Goal: Task Accomplishment & Management: Use online tool/utility

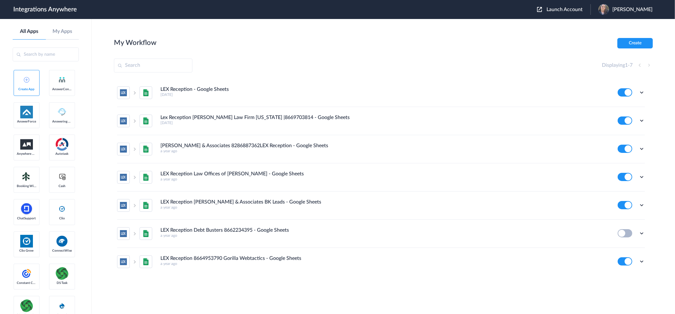
click at [635, 9] on span "Jay Culvey" at bounding box center [632, 10] width 40 height 6
click at [609, 26] on link "Logout" at bounding box center [601, 25] width 13 height 4
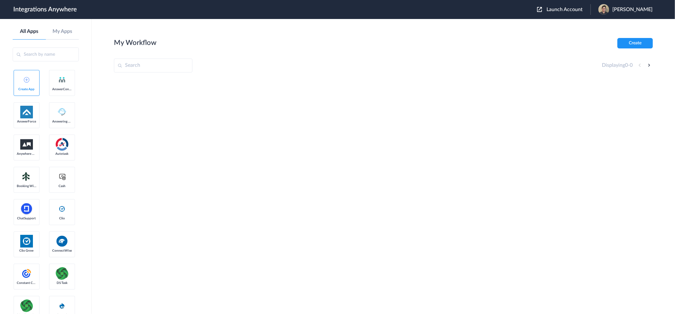
click at [562, 3] on header "Integrations Anywhere Launch Account [PERSON_NAME] My Account Logout" at bounding box center [337, 9] width 675 height 19
click at [563, 7] on span "Launch Account" at bounding box center [564, 9] width 36 height 5
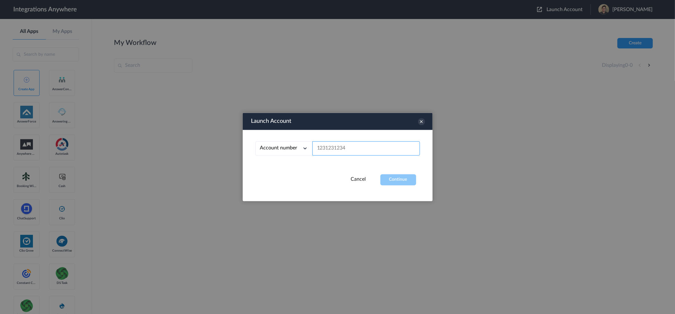
click at [349, 149] on input "text" at bounding box center [366, 148] width 108 height 14
paste input "8333676818"
type input "8333676818"
click at [394, 178] on button "Continue" at bounding box center [398, 179] width 36 height 11
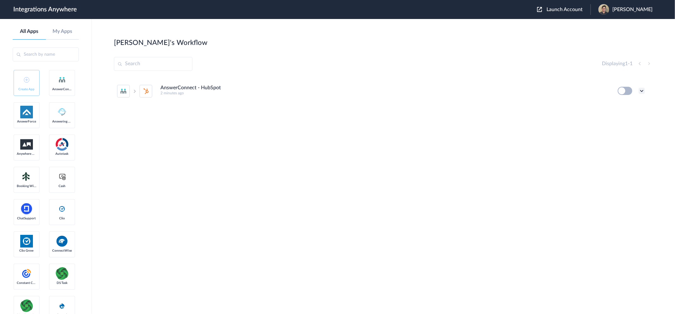
click at [607, 91] on icon at bounding box center [642, 91] width 6 height 6
click at [607, 104] on li "Edit" at bounding box center [624, 106] width 41 height 12
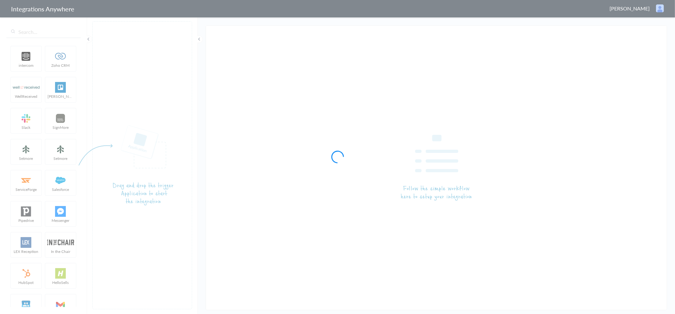
type input "AnswerConnect - HubSpot"
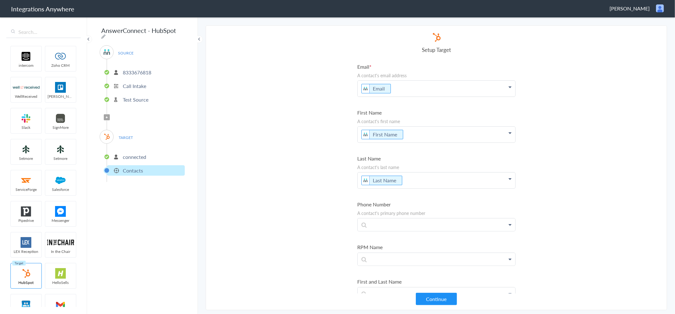
scroll to position [70, 0]
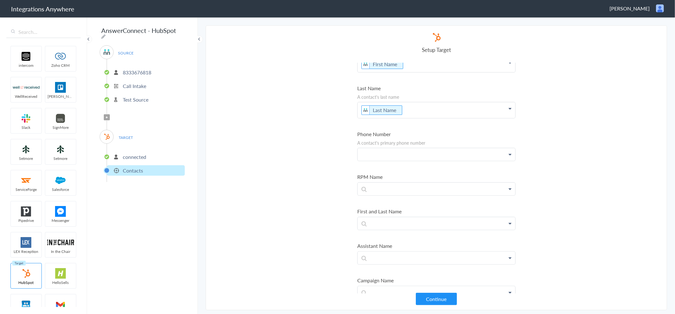
click at [397, 152] on p at bounding box center [437, 154] width 158 height 12
click at [594, 168] on section "Select Account 8333676818 Rename Delete (2 minutes ago) + connect Continue Setu…" at bounding box center [436, 167] width 461 height 285
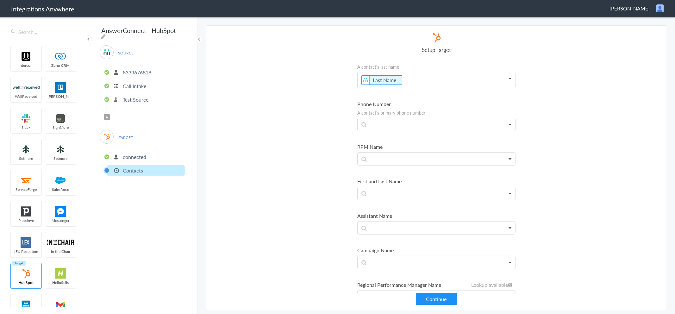
scroll to position [140, 0]
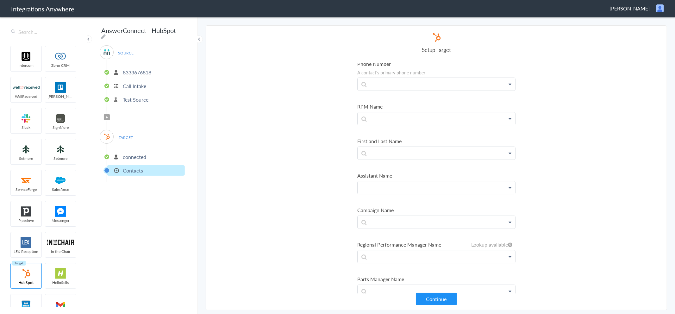
click at [407, 181] on p at bounding box center [437, 187] width 158 height 12
click at [571, 204] on section "Select Account 8333676818 Rename Delete (2 minutes ago) + connect Continue Setu…" at bounding box center [436, 167] width 461 height 285
click at [380, 221] on p at bounding box center [437, 222] width 158 height 12
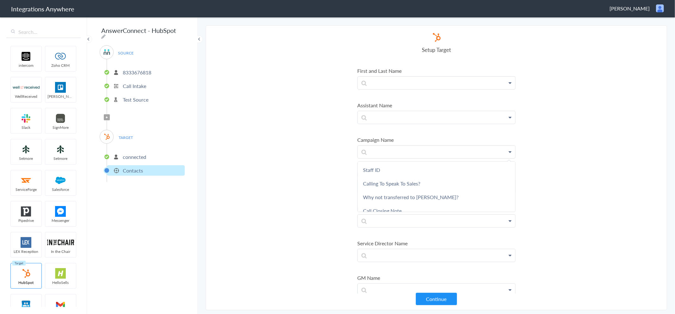
click at [551, 185] on section "Select Account 8333676818 Rename Delete (2 minutes ago) + connect Continue Setu…" at bounding box center [436, 167] width 461 height 285
click at [502, 185] on p at bounding box center [437, 187] width 158 height 12
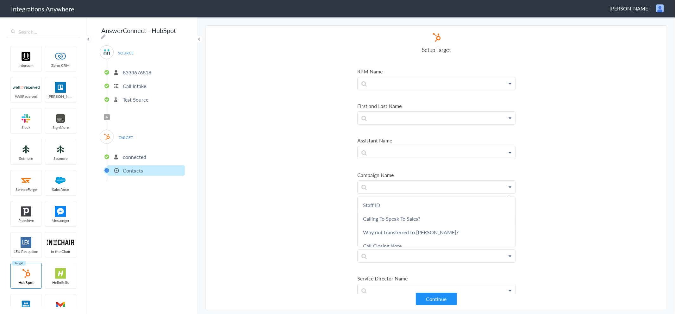
click at [528, 183] on section "Select Account 8333676818 Rename Delete (2 minutes ago) + connect Continue Setu…" at bounding box center [436, 167] width 461 height 285
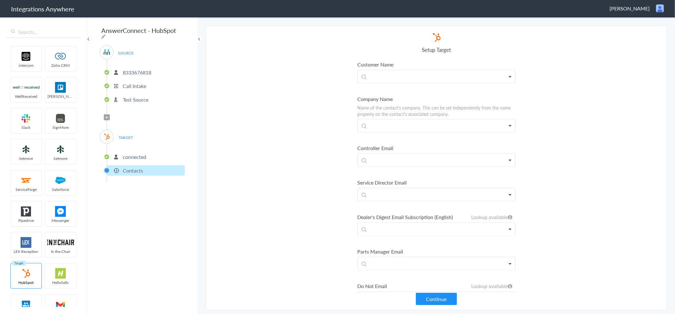
scroll to position [527, 0]
click at [403, 121] on p at bounding box center [437, 126] width 158 height 12
click at [590, 162] on section "Select Account 8333676818 Rename Delete (2 minutes ago) + connect Continue Setu…" at bounding box center [436, 167] width 461 height 285
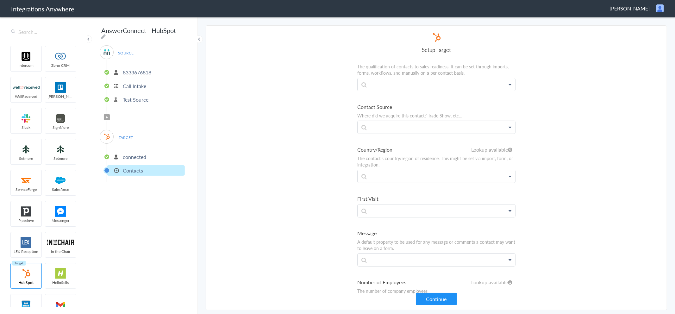
scroll to position [6006, 0]
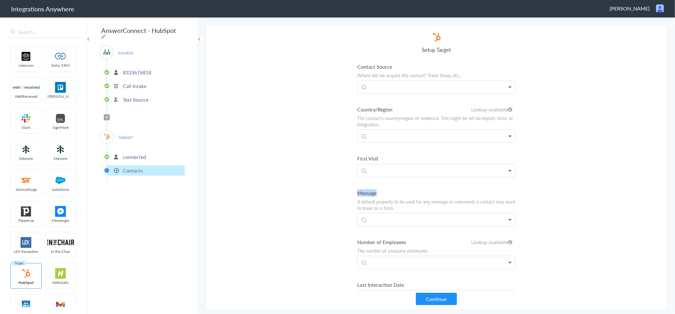
drag, startPoint x: 355, startPoint y: 165, endPoint x: 386, endPoint y: 166, distance: 31.3
click at [386, 166] on section "Select Account 8333676818 Rename Delete (2 minutes ago) + connect Continue Setu…" at bounding box center [436, 167] width 461 height 285
click at [320, 157] on section "Select Account 8333676818 Rename Delete (2 minutes ago) + connect Continue Setu…" at bounding box center [436, 167] width 461 height 285
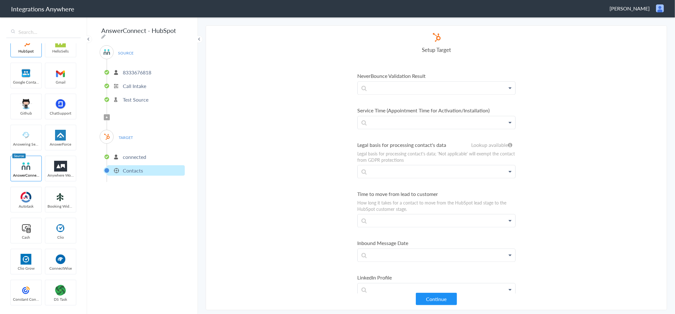
scroll to position [5443, 0]
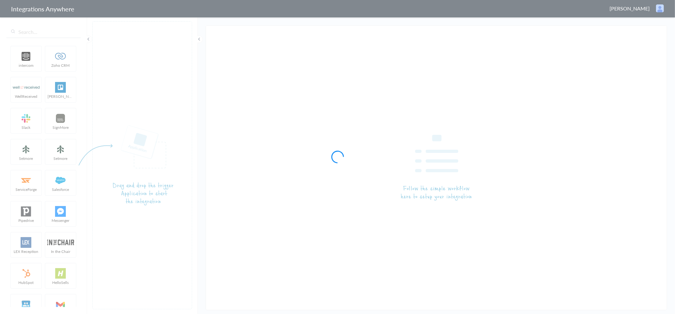
type input "AnswerConnect - HubSpot"
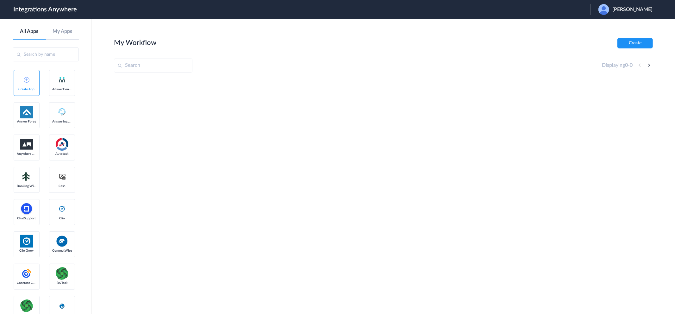
click at [612, 8] on span "[PERSON_NAME]" at bounding box center [632, 10] width 40 height 6
click at [603, 26] on li "Logout" at bounding box center [624, 26] width 68 height 12
click at [570, 8] on span "Launch Account" at bounding box center [564, 9] width 36 height 5
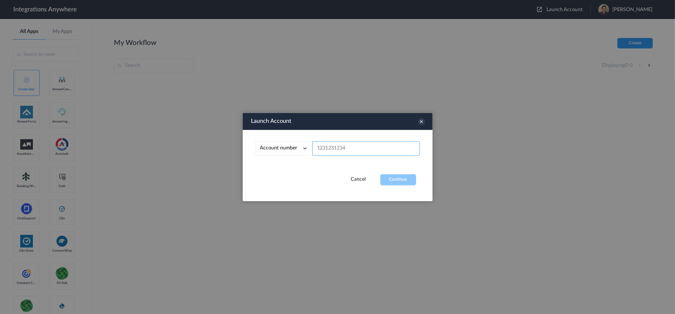
click at [343, 148] on input "text" at bounding box center [366, 148] width 108 height 14
paste input "8333676818"
type input "8333676818"
click at [407, 180] on button "Continue" at bounding box center [398, 179] width 36 height 11
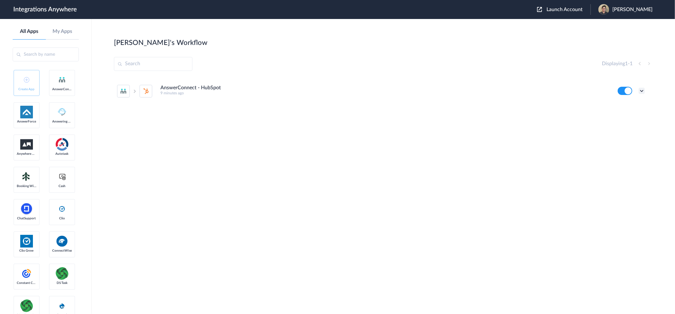
click at [643, 91] on icon at bounding box center [642, 91] width 6 height 6
click at [621, 109] on li "Edit" at bounding box center [624, 106] width 41 height 12
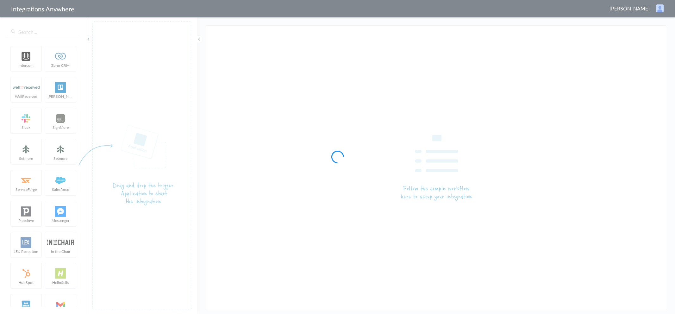
type input "AnswerConnect - HubSpot"
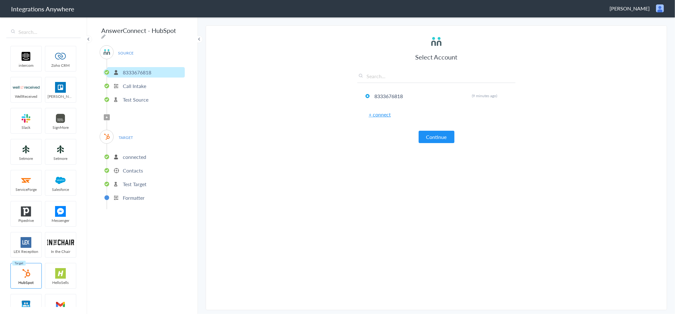
click at [107, 116] on icon at bounding box center [107, 117] width 2 height 3
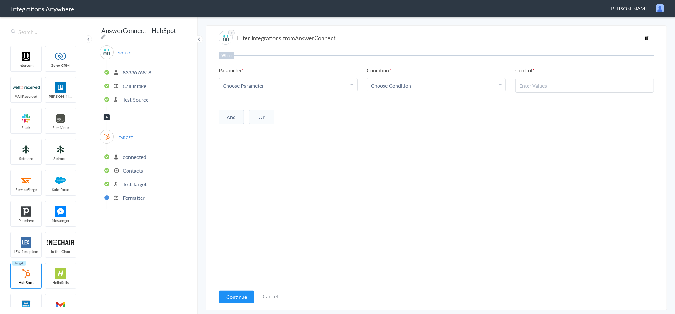
click at [323, 86] on div "Choose Parameter" at bounding box center [288, 85] width 131 height 7
click at [262, 86] on span "Choose Parameter" at bounding box center [243, 85] width 41 height 7
click at [258, 76] on li "Parameter Choose Parameter First Name Last Name Email Phone Company Name Call S…" at bounding box center [288, 78] width 139 height 25
click at [260, 84] on span "Choose Parameter" at bounding box center [243, 85] width 41 height 7
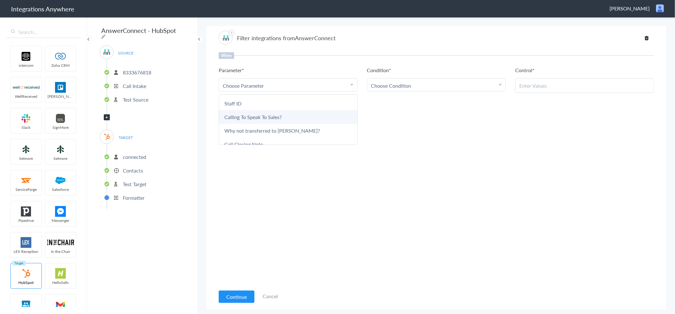
scroll to position [259, 0]
click at [249, 138] on link "Call Closing Note" at bounding box center [288, 144] width 138 height 14
click at [396, 82] on span "Choose Condition" at bounding box center [391, 85] width 40 height 7
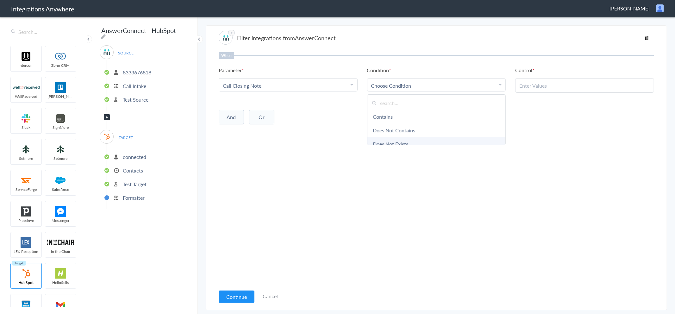
click at [397, 140] on link "Does Not Exists" at bounding box center [436, 144] width 138 height 14
click at [233, 113] on button "And" at bounding box center [231, 116] width 25 height 15
click at [259, 130] on span "Choose Parameter" at bounding box center [243, 128] width 41 height 7
click at [251, 128] on span "Choose Parameter" at bounding box center [243, 128] width 41 height 7
click at [254, 131] on span "Choose Parameter" at bounding box center [243, 128] width 41 height 7
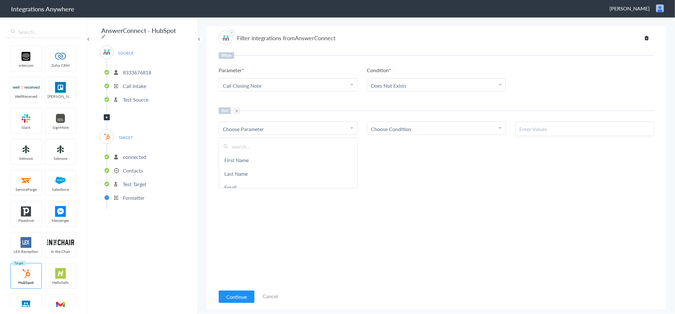
click at [276, 129] on div "Choose Parameter" at bounding box center [288, 128] width 131 height 7
click at [275, 128] on div "Choose Parameter" at bounding box center [288, 128] width 131 height 7
click at [256, 146] on input "text" at bounding box center [288, 147] width 138 height 14
type input "Ca"
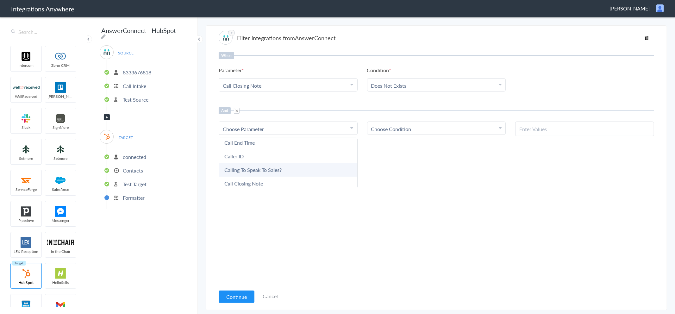
click at [260, 168] on link "Calling To Speak To Sales?" at bounding box center [288, 170] width 138 height 14
click at [399, 130] on span "Choose Condition" at bounding box center [391, 128] width 40 height 7
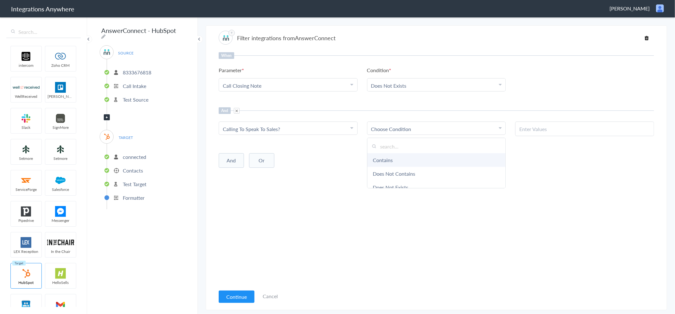
click at [393, 159] on link "Contains" at bounding box center [436, 160] width 138 height 14
click at [541, 125] on input "text" at bounding box center [584, 128] width 131 height 7
paste input "Yes"
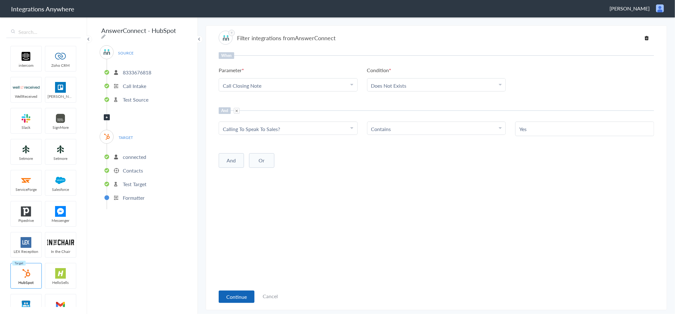
type input "Yes"
click at [237, 297] on button "Continue" at bounding box center [237, 296] width 36 height 12
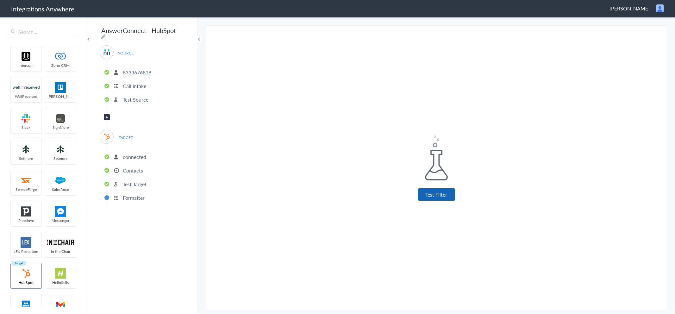
click at [434, 197] on button "Test Filter" at bounding box center [436, 194] width 37 height 12
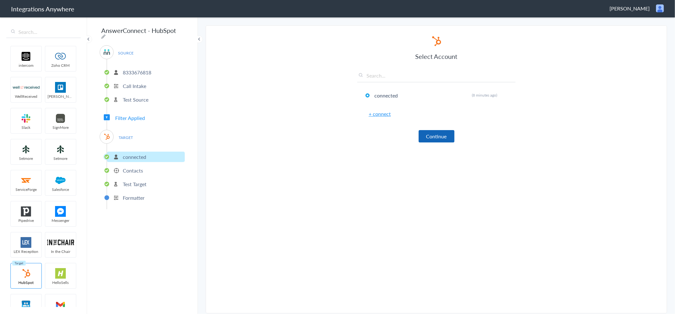
click at [439, 138] on button "Continue" at bounding box center [437, 136] width 36 height 12
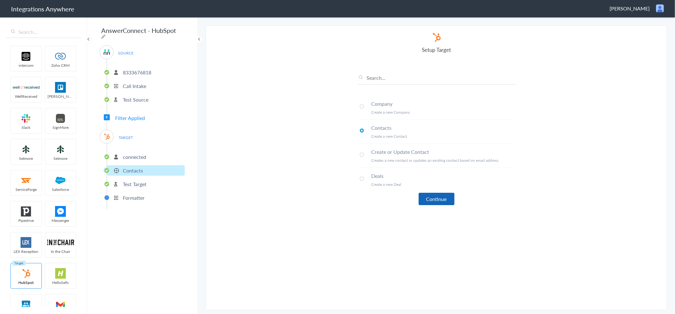
click at [438, 193] on button "Continue" at bounding box center [437, 199] width 36 height 12
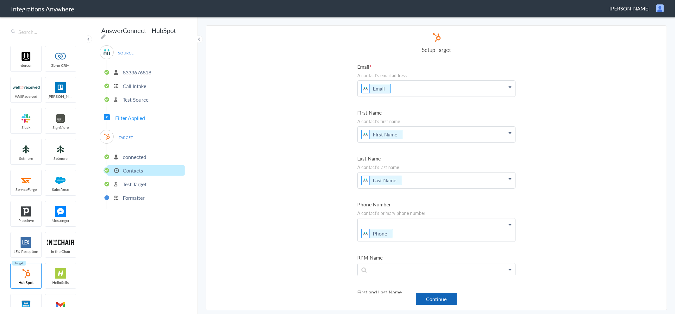
click at [432, 298] on button "Continue" at bounding box center [436, 299] width 41 height 12
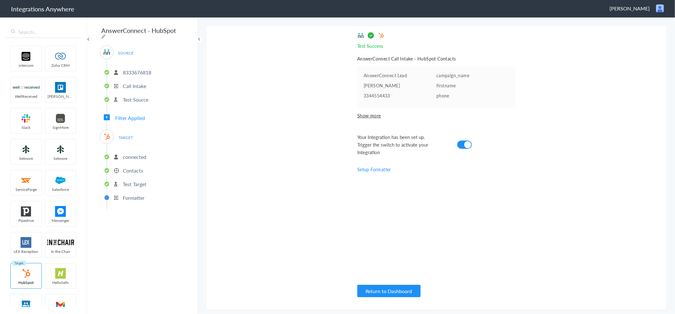
click at [129, 168] on p "Contacts" at bounding box center [133, 170] width 20 height 7
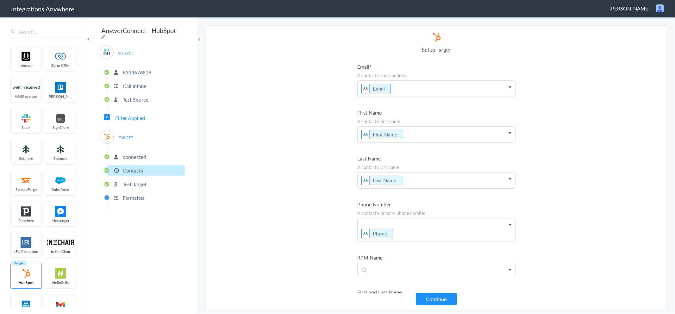
click at [133, 153] on p "connected" at bounding box center [134, 156] width 23 height 7
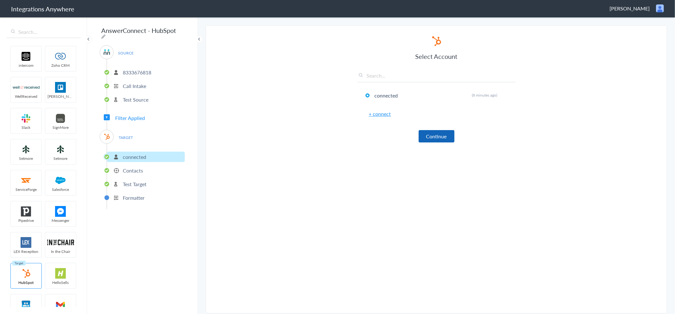
click at [441, 135] on button "Continue" at bounding box center [437, 136] width 36 height 12
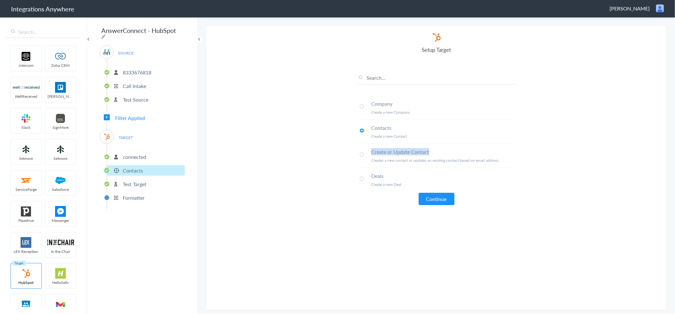
drag, startPoint x: 371, startPoint y: 152, endPoint x: 441, endPoint y: 150, distance: 70.0
click at [441, 150] on h4 "Create or Update Contact" at bounding box center [443, 151] width 144 height 7
click at [439, 200] on button "Continue" at bounding box center [437, 199] width 36 height 12
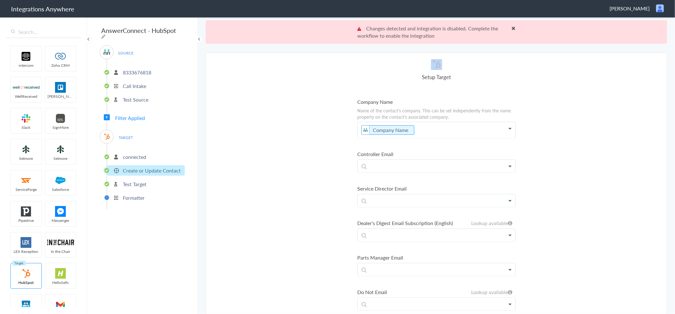
scroll to position [23, 0]
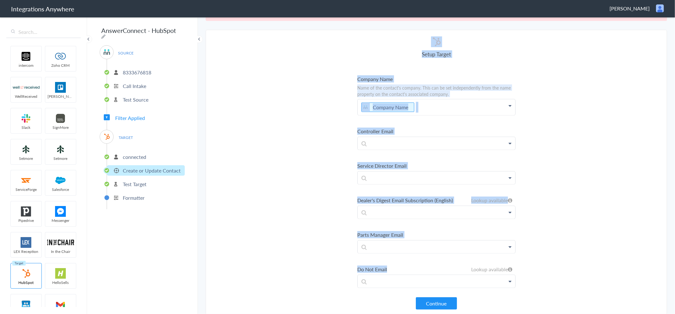
drag, startPoint x: 675, startPoint y: 42, endPoint x: 671, endPoint y: 261, distance: 219.3
click at [673, 261] on main "Changes detected and integration is disabled. Complete the workflow to enable t…" at bounding box center [436, 164] width 477 height 297
click at [432, 306] on button "Continue" at bounding box center [436, 303] width 41 height 12
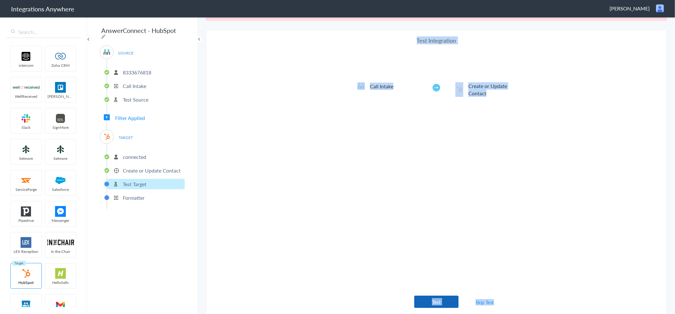
click at [437, 303] on button "Test" at bounding box center [436, 302] width 44 height 12
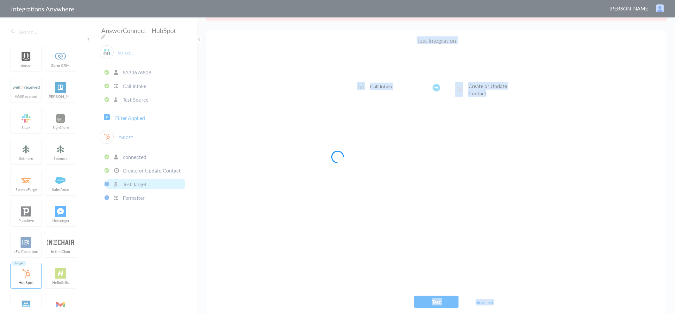
scroll to position [0, 0]
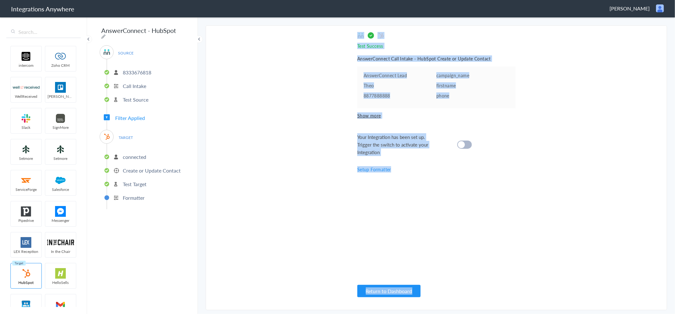
click at [465, 142] on div at bounding box center [464, 144] width 15 height 8
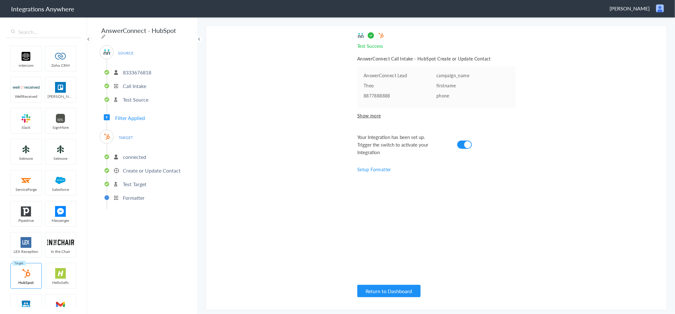
click at [297, 162] on section "Select Account 8333676818 Rename Delete (9 minutes ago) + connect Continue Setu…" at bounding box center [436, 167] width 461 height 285
click at [130, 180] on p "Test Target" at bounding box center [135, 183] width 24 height 7
click at [127, 167] on p "Create or Update Contact" at bounding box center [152, 170] width 58 height 7
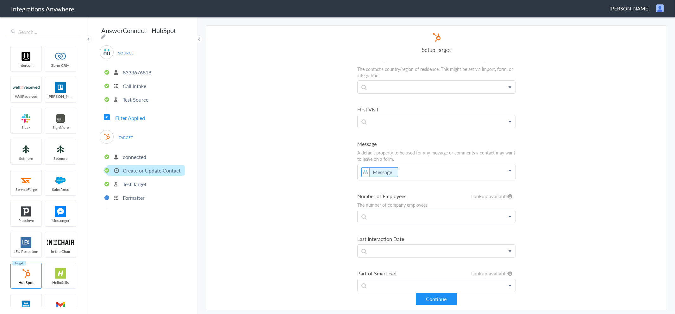
scroll to position [6060, 0]
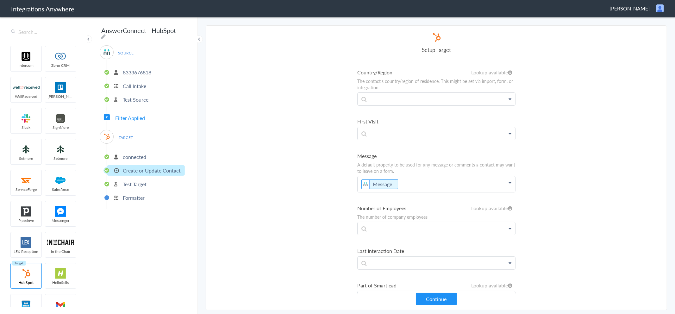
click at [406, 176] on p "Message" at bounding box center [437, 184] width 158 height 16
click at [359, 176] on p "Message" at bounding box center [437, 184] width 158 height 16
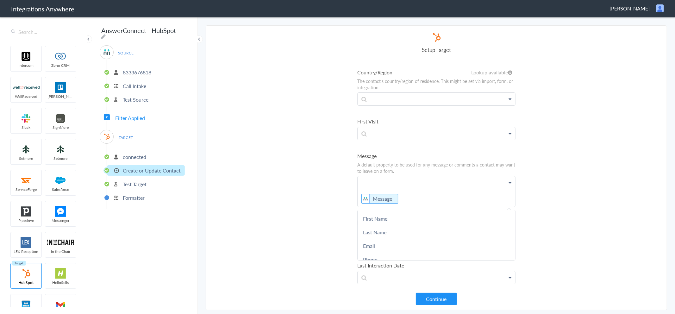
click at [375, 176] on p "Message" at bounding box center [437, 191] width 158 height 30
click at [478, 176] on p "Transfer?: Message" at bounding box center [437, 191] width 158 height 30
click at [509, 180] on icon at bounding box center [510, 182] width 3 height 5
click at [446, 176] on p "Transfer?: Message" at bounding box center [437, 191] width 158 height 30
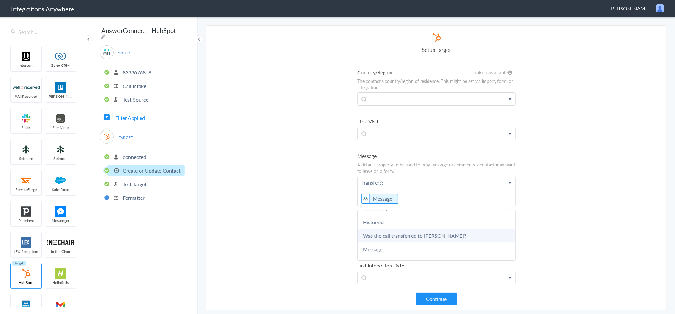
click at [409, 229] on link "Was the call transferred to Kenny Morris?" at bounding box center [437, 236] width 158 height 14
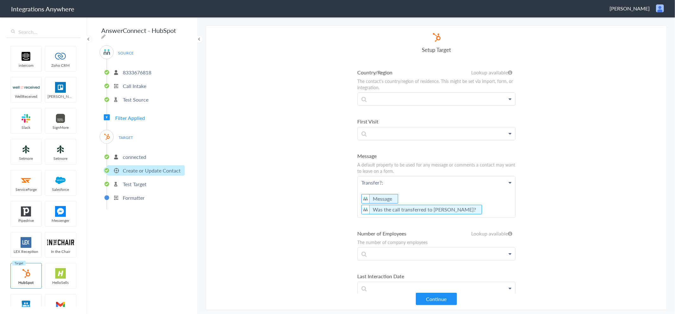
drag, startPoint x: 390, startPoint y: 153, endPoint x: 365, endPoint y: 151, distance: 24.7
click at [365, 176] on p "Transfer?: Message Was the call transferred to Kenny Morris?" at bounding box center [437, 196] width 158 height 41
drag, startPoint x: 363, startPoint y: 151, endPoint x: 397, endPoint y: 151, distance: 34.2
click at [397, 176] on p "Transfer?: Message Was the call transferred to Kenny Morris?" at bounding box center [437, 196] width 158 height 41
copy p "Transfer?:"
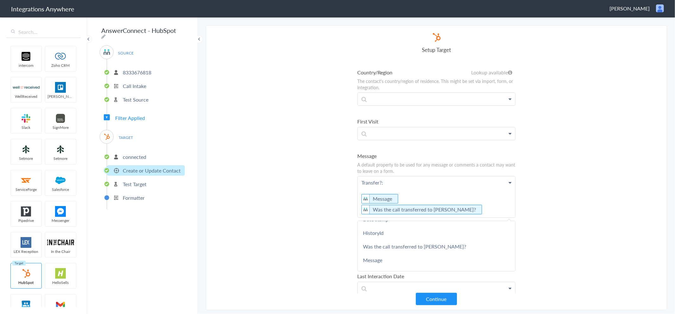
click at [359, 179] on p "Transfer?: Message Was the call transferred to Kenny Morris?" at bounding box center [437, 196] width 158 height 41
click at [399, 176] on p "Transfer?: Message Was the call transferred to Kenny Morris?" at bounding box center [437, 196] width 158 height 41
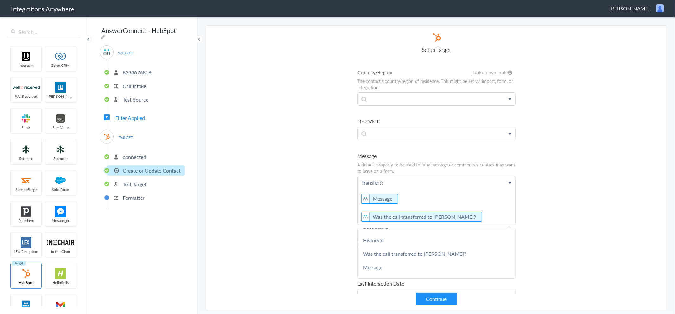
click at [398, 176] on p "Transfer?: Message Was the call transferred to Kenny Morris?" at bounding box center [437, 200] width 158 height 48
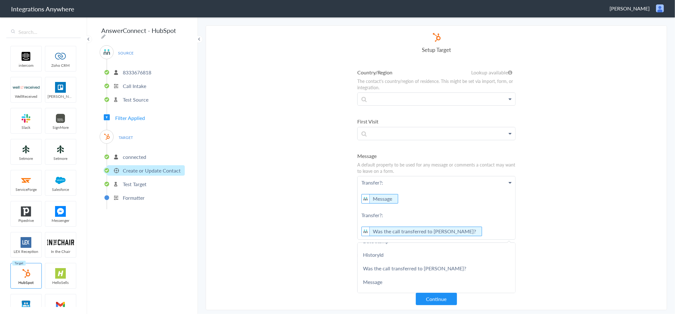
click at [359, 198] on p "Transfer?: Message Transfer?: Was the call transferred to Kenny Morris?" at bounding box center [437, 207] width 158 height 63
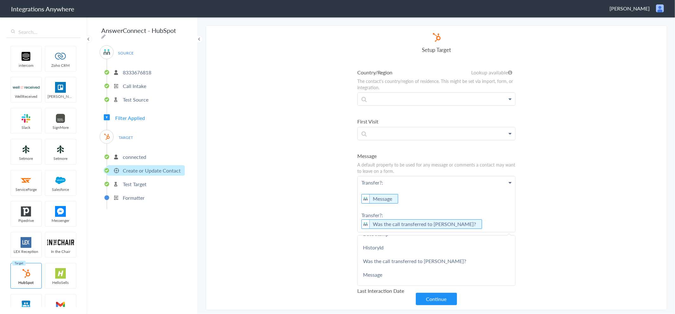
drag, startPoint x: 366, startPoint y: 151, endPoint x: 358, endPoint y: 151, distance: 8.2
click at [361, 176] on p "Transfer?: Message Transfer?: Was the call transferred to Kenny Morris?" at bounding box center [437, 204] width 158 height 56
click at [359, 176] on p "Message Transfer?: Was the call transferred to Kenny Morris?" at bounding box center [437, 204] width 158 height 56
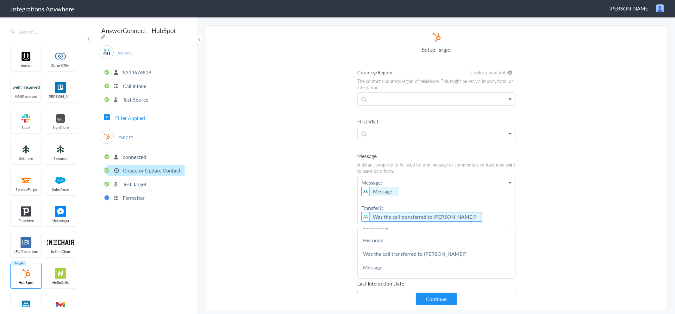
drag, startPoint x: 448, startPoint y: 156, endPoint x: 424, endPoint y: 161, distance: 24.3
click at [448, 176] on p "Message: Message Transfer?: Was the call transferred to Kenny Morris?" at bounding box center [437, 200] width 158 height 48
click at [384, 176] on p "Message: Message Transfer?: Was the call transferred to Kenny Morris?" at bounding box center [437, 200] width 158 height 48
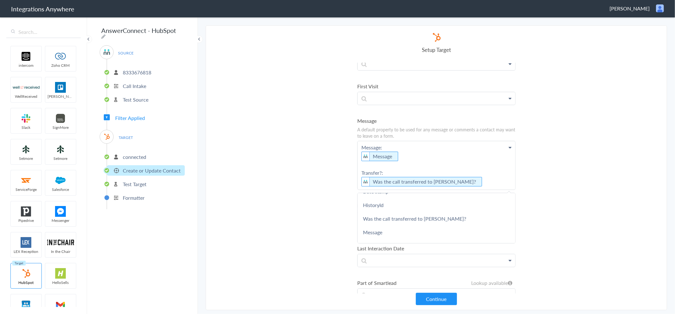
click at [386, 144] on p "Message: Message Transfer?: Was the call transferred to Kenny Morris?" at bounding box center [437, 165] width 158 height 48
click at [480, 148] on p "Message: Message Transfer?: Was the call transferred to Kenny Morris?" at bounding box center [437, 165] width 158 height 48
click at [439, 299] on button "Continue" at bounding box center [436, 299] width 41 height 12
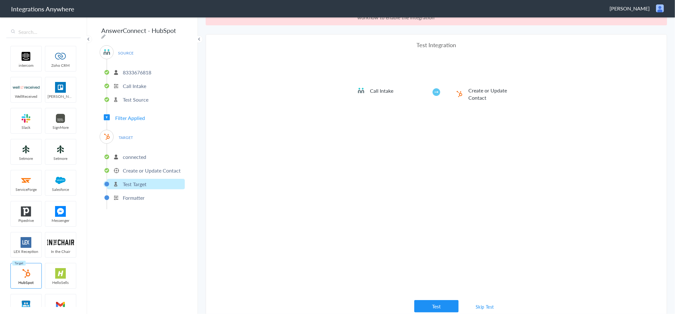
scroll to position [23, 0]
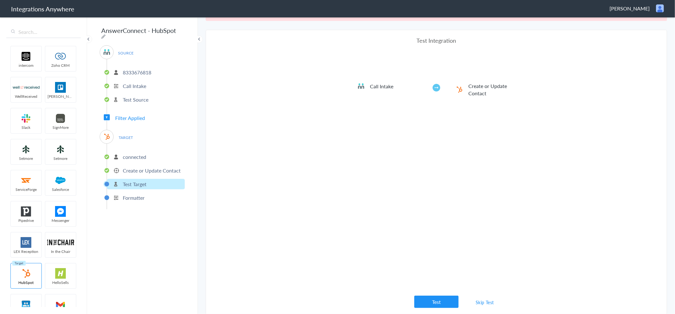
click at [435, 294] on div "Test Integration Call Intake Create or Update Contact View test data Your Integ…" at bounding box center [436, 172] width 158 height 272
click at [435, 301] on button "Test" at bounding box center [436, 302] width 44 height 12
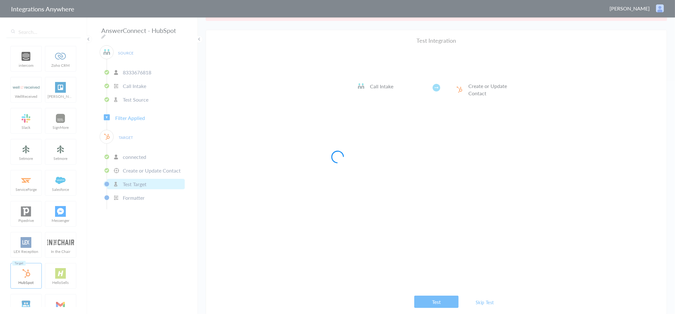
scroll to position [0, 0]
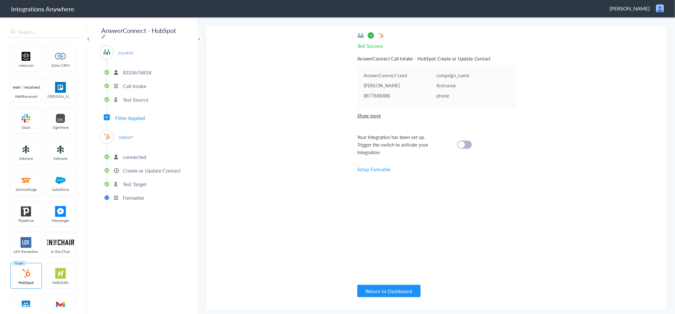
click at [459, 145] on cite at bounding box center [461, 144] width 7 height 7
click at [372, 113] on span "Show more" at bounding box center [436, 115] width 158 height 6
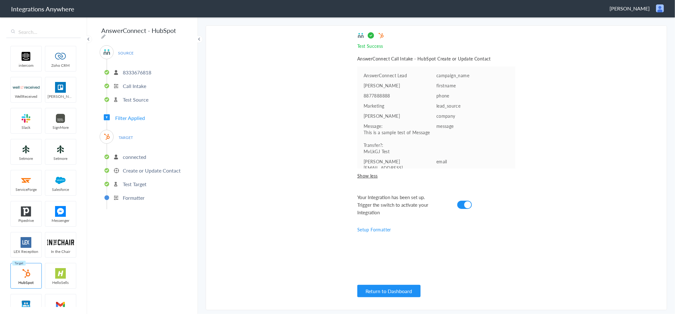
scroll to position [16, 0]
click at [127, 153] on p "connected" at bounding box center [134, 156] width 23 height 7
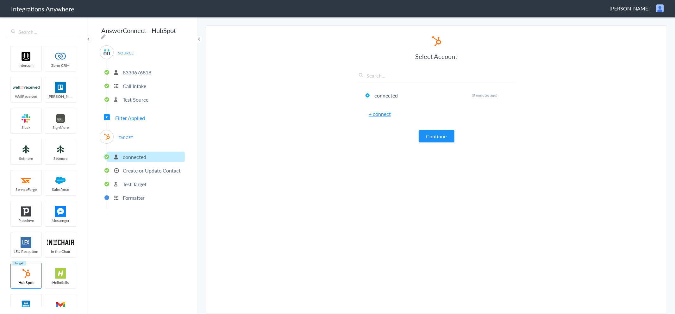
click at [131, 168] on p "Create or Update Contact" at bounding box center [152, 170] width 58 height 7
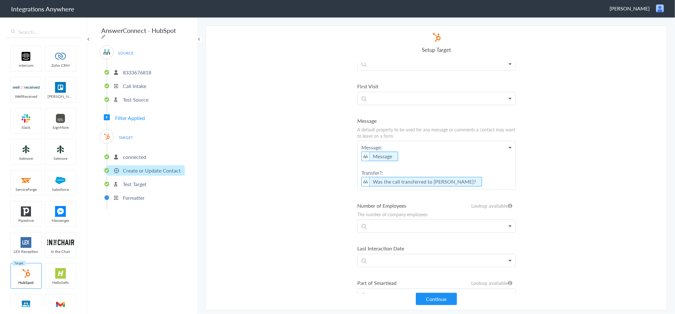
click at [404, 141] on p "Message: Message Transfer?: Was the call transferred to Kenny Morris?" at bounding box center [437, 165] width 158 height 48
click at [396, 141] on p "Message: Message Transfer?: Was the call transferred to Kenny Morris?" at bounding box center [437, 165] width 158 height 48
click at [387, 196] on link "Brief Description" at bounding box center [437, 203] width 158 height 14
click at [460, 141] on p "Message: Message Brief Description Transfer?: Was the call transferred to Kenny…" at bounding box center [437, 165] width 158 height 48
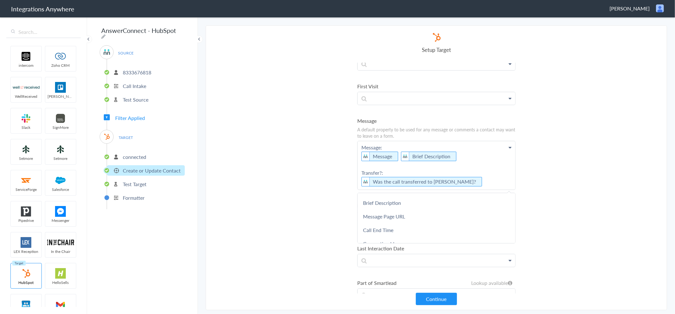
click at [397, 141] on p "Message: Message Brief Description Transfer?: Was the call transferred to Kenny…" at bounding box center [437, 165] width 158 height 48
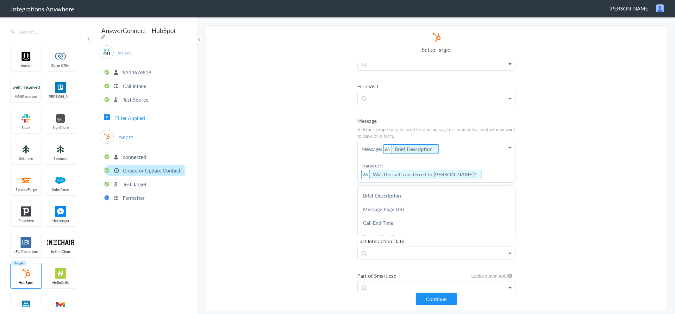
click at [453, 141] on p "Message: Brief Description Transfer?: Was the call transferred to Kenny Morris?" at bounding box center [437, 161] width 158 height 41
click at [442, 145] on icon at bounding box center [438, 149] width 7 height 8
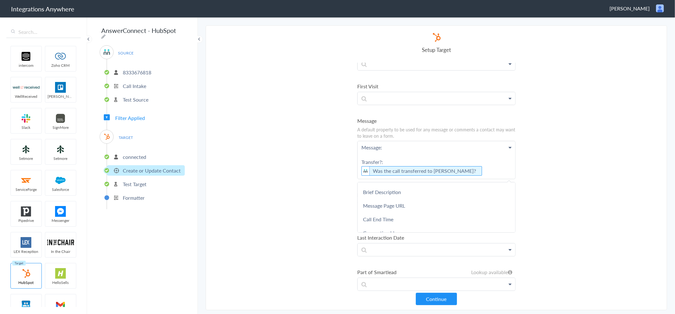
click at [509, 145] on icon at bounding box center [510, 147] width 3 height 5
click at [383, 179] on link "Message" at bounding box center [437, 186] width 158 height 14
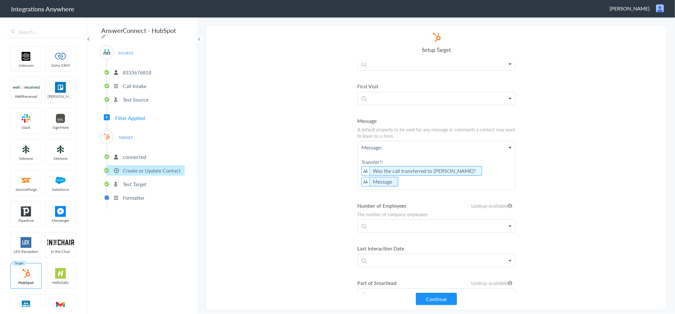
click at [414, 151] on p "Message: Transfer?: Was the call transferred to Kenny Morris? Message" at bounding box center [437, 165] width 158 height 48
drag, startPoint x: 409, startPoint y: 144, endPoint x: 410, endPoint y: 140, distance: 4.8
drag, startPoint x: 410, startPoint y: 140, endPoint x: 408, endPoint y: 150, distance: 11.0
click at [408, 150] on p "Message: Transfer?: Was the call transferred to Kenny Morris? Message" at bounding box center [437, 165] width 158 height 48
drag, startPoint x: 402, startPoint y: 149, endPoint x: 358, endPoint y: 149, distance: 44.0
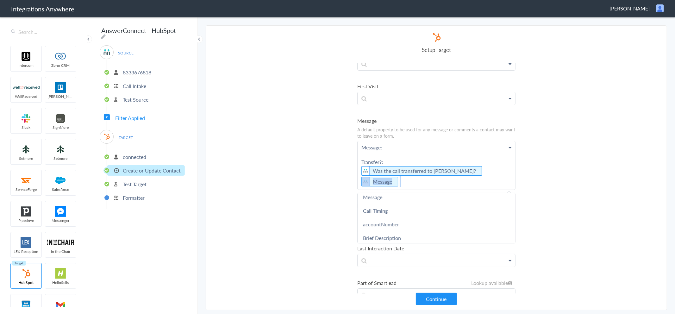
click at [358, 149] on p "Message: Transfer?: Was the call transferred to Kenny Morris? Message" at bounding box center [437, 165] width 158 height 48
copy p "Message"
click at [403, 141] on p "Message: Transfer?: Was the call transferred to Kenny Morris? Message" at bounding box center [437, 165] width 158 height 48
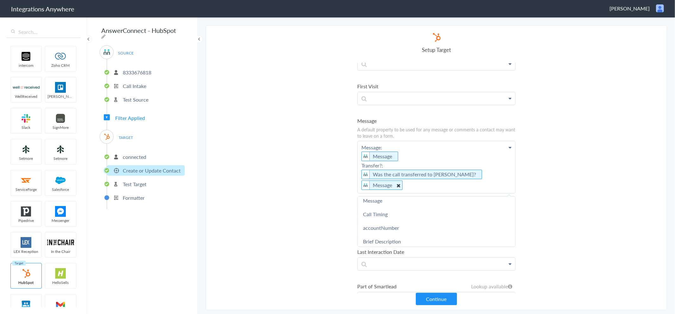
click at [398, 181] on icon at bounding box center [398, 185] width 7 height 8
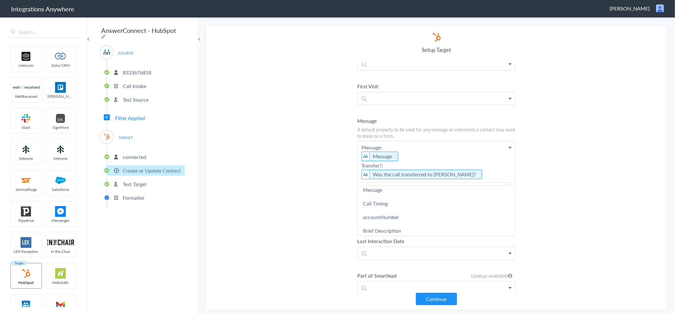
click at [402, 141] on p "Message: Message Transfer?: Was the call transferred to Kenny Morris?" at bounding box center [437, 161] width 158 height 41
click at [388, 189] on link "Brief Description" at bounding box center [437, 196] width 158 height 14
click at [399, 141] on p "Message: Message Brief Description Transfer?: Was the call transferred to Kenny…" at bounding box center [437, 161] width 158 height 41
click at [396, 141] on p "Message: Message Brief Description Transfer?: Was the call transferred to Kenny…" at bounding box center [437, 161] width 158 height 41
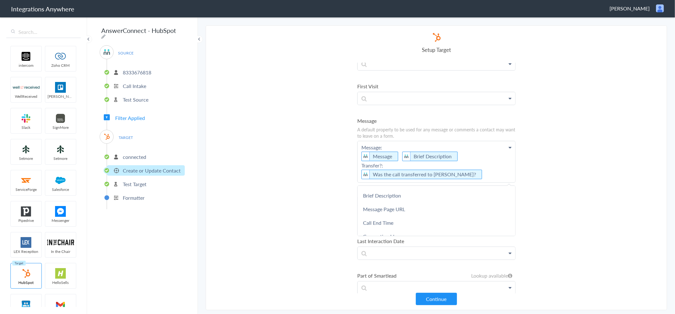
click at [399, 141] on p "Message: Message Brief Description Transfer?: Was the call transferred to Kenny…" at bounding box center [437, 161] width 158 height 41
click at [421, 141] on p "Message: Brief Description Transfer?: Was the call transferred to Kenny Morris?" at bounding box center [437, 161] width 158 height 41
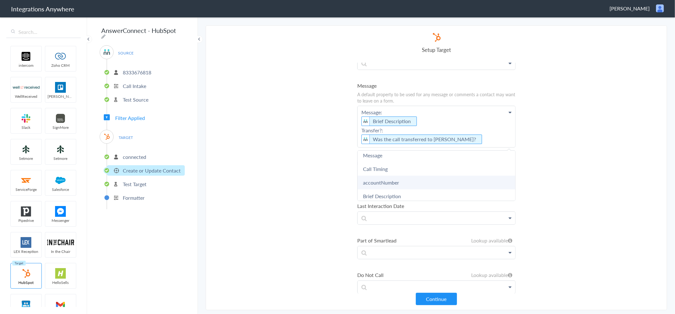
scroll to position [105, 0]
click at [384, 184] on link "Message" at bounding box center [437, 191] width 158 height 14
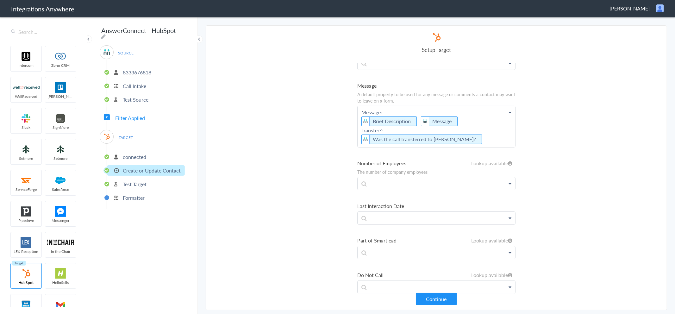
click at [417, 106] on p "Message: Brief Description Message Transfer?: Was the call transferred to Kenny…" at bounding box center [437, 126] width 158 height 41
click at [473, 106] on p "Message: Brief Description Message Transfer?: Was the call transferred to Kenny…" at bounding box center [437, 126] width 158 height 41
click at [435, 301] on button "Continue" at bounding box center [436, 299] width 41 height 12
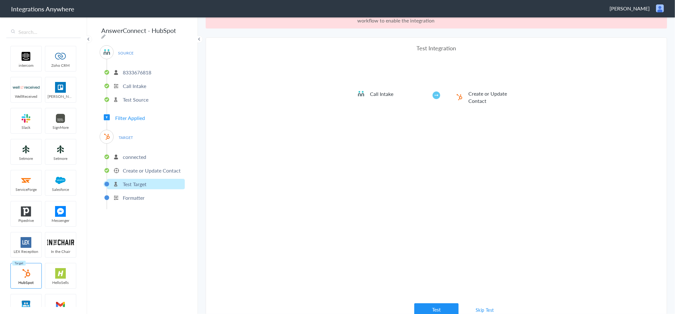
scroll to position [23, 0]
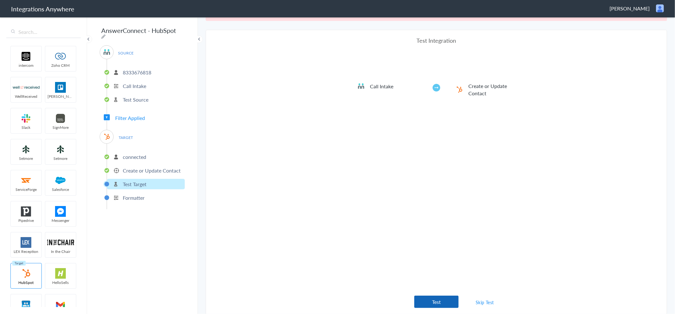
click at [441, 301] on button "Test" at bounding box center [436, 302] width 44 height 12
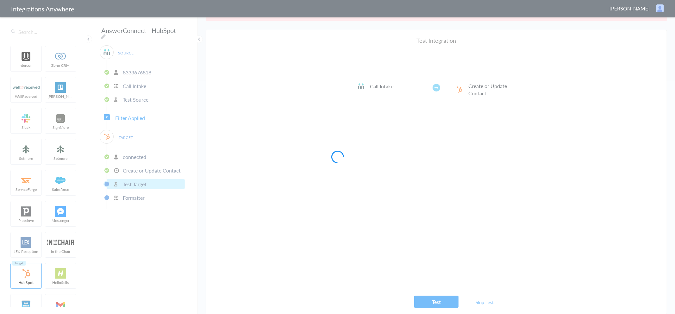
scroll to position [0, 0]
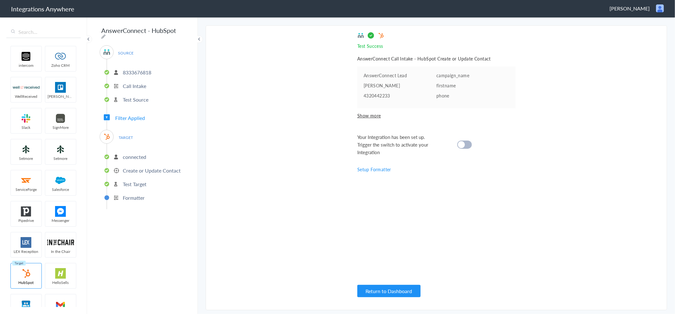
click at [466, 143] on div at bounding box center [464, 144] width 15 height 8
click at [131, 153] on p "connected" at bounding box center [134, 156] width 23 height 7
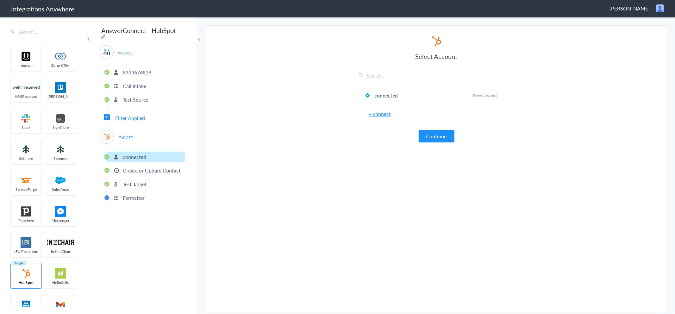
click at [162, 167] on p "Create or Update Contact" at bounding box center [152, 170] width 58 height 7
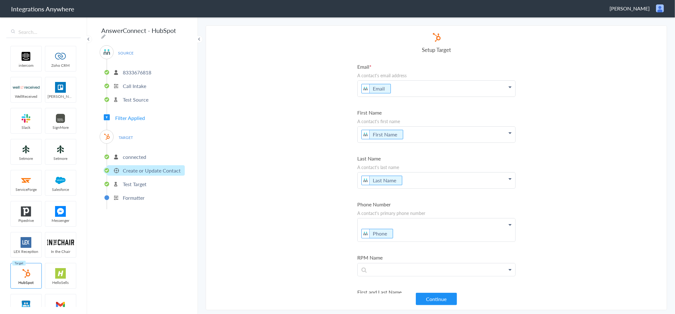
click at [556, 56] on section "Select Account 8333676818 Rename Delete (9 minutes ago) + connect Continue Setu…" at bounding box center [436, 167] width 461 height 285
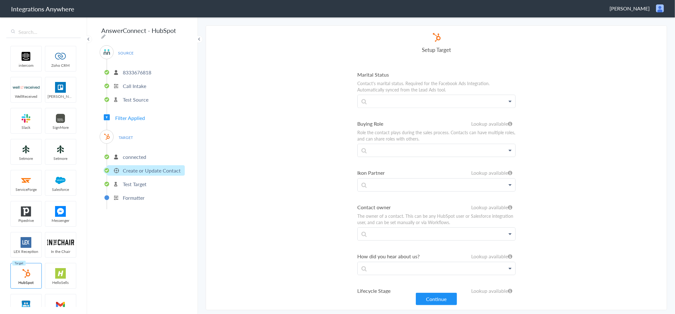
scroll to position [5785, 0]
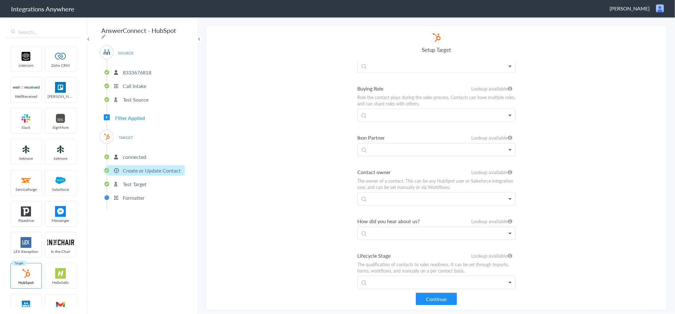
click at [509, 196] on icon at bounding box center [510, 198] width 3 height 5
click at [413, 210] on link "HubSpot" at bounding box center [437, 217] width 158 height 14
click at [395, 210] on link "HubSpot" at bounding box center [437, 217] width 158 height 14
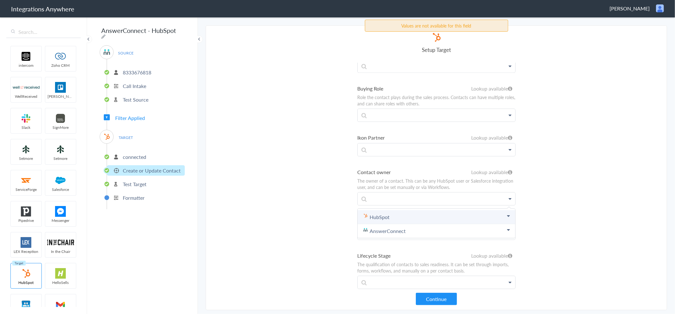
click at [507, 213] on icon at bounding box center [508, 215] width 3 height 5
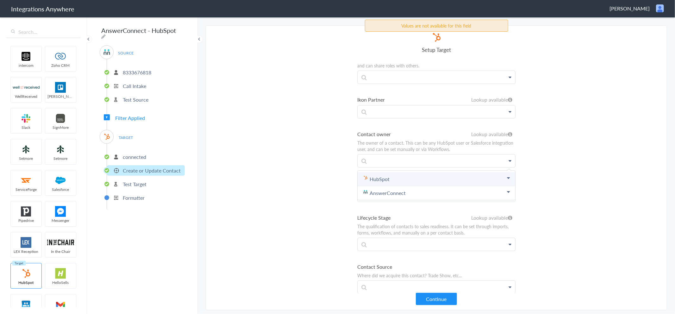
scroll to position [5820, 0]
click at [391, 157] on p at bounding box center [437, 163] width 158 height 13
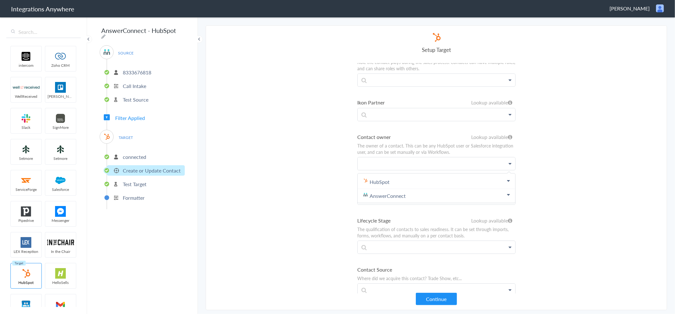
click at [388, 157] on p at bounding box center [437, 163] width 158 height 13
click at [556, 126] on section "Select Account 8333676818 Rename Delete (9 minutes ago) + connect Continue Setu…" at bounding box center [436, 167] width 461 height 285
click at [429, 296] on button "Continue" at bounding box center [436, 299] width 41 height 12
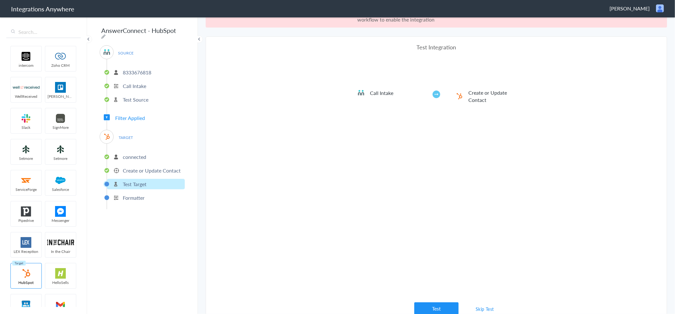
scroll to position [23, 0]
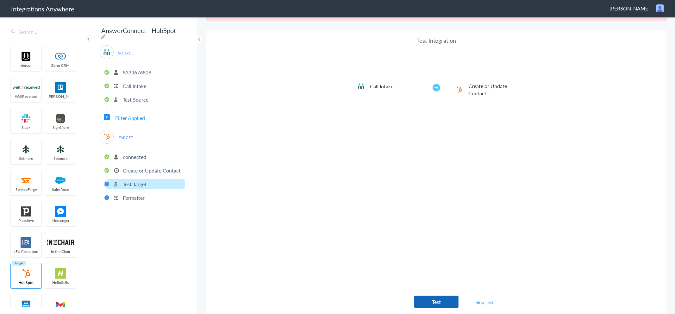
click at [438, 301] on button "Test" at bounding box center [436, 302] width 44 height 12
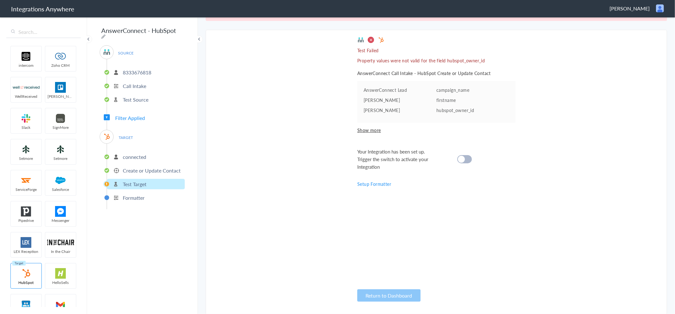
click at [135, 167] on p "Create or Update Contact" at bounding box center [152, 170] width 58 height 7
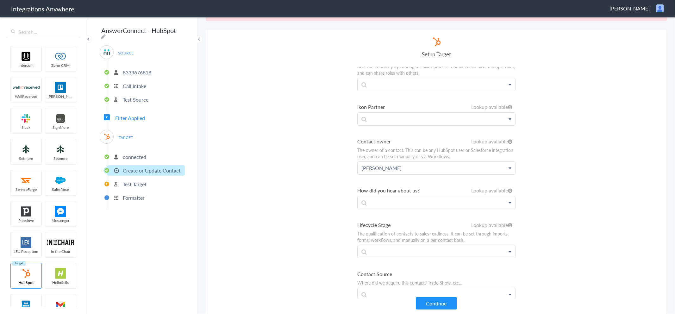
click at [399, 162] on p "Kenny Morris" at bounding box center [437, 168] width 158 height 13
click at [435, 179] on link "HubSpot" at bounding box center [437, 186] width 158 height 14
click at [505, 179] on link "HubSpot" at bounding box center [437, 186] width 158 height 14
click at [435, 162] on p "Kenny Morris" at bounding box center [437, 168] width 158 height 13
drag, startPoint x: 409, startPoint y: 135, endPoint x: 321, endPoint y: 140, distance: 87.4
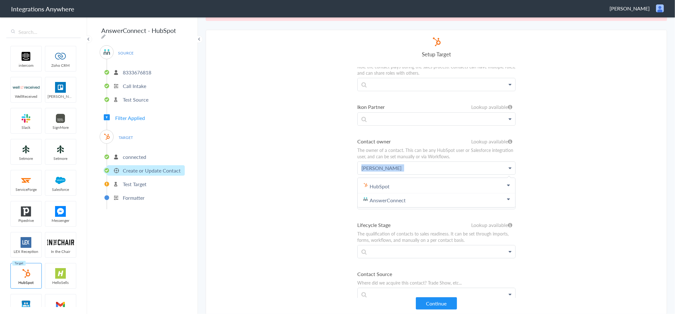
click at [322, 140] on section "Select Account 8333676818 Rename Delete (9 minutes ago) + connect Continue Setu…" at bounding box center [436, 172] width 461 height 285
click at [314, 140] on section "Select Account 8333676818 Rename Delete (9 minutes ago) + connect Continue Setu…" at bounding box center [436, 172] width 461 height 285
click at [130, 180] on p "Test Target" at bounding box center [135, 183] width 24 height 7
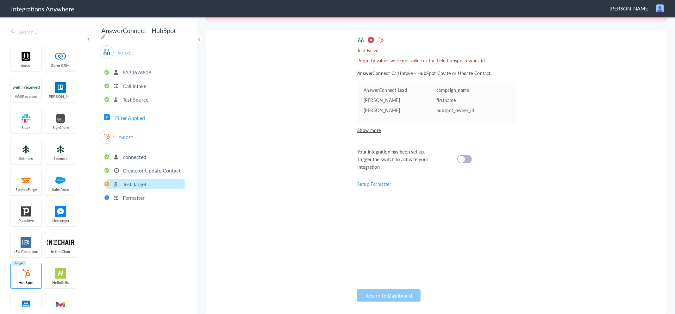
drag, startPoint x: 128, startPoint y: 155, endPoint x: 138, endPoint y: 154, distance: 9.9
click at [128, 155] on p "connected" at bounding box center [134, 156] width 23 height 7
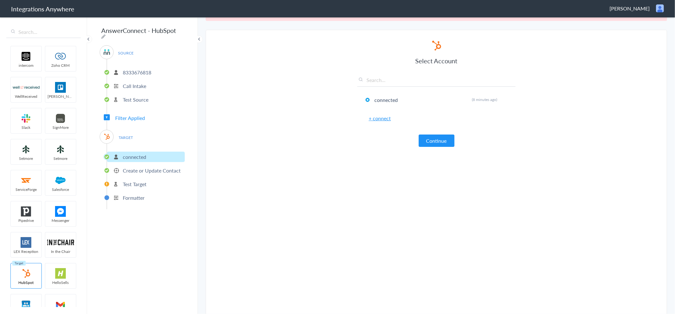
scroll to position [26, 0]
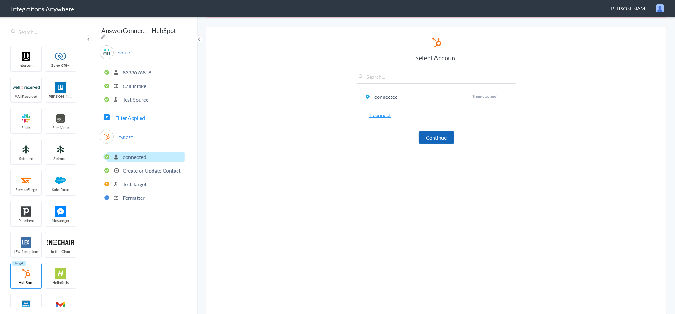
click at [434, 137] on button "Continue" at bounding box center [437, 137] width 36 height 12
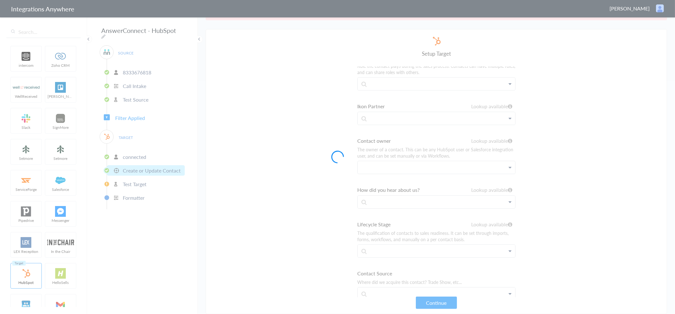
scroll to position [23, 0]
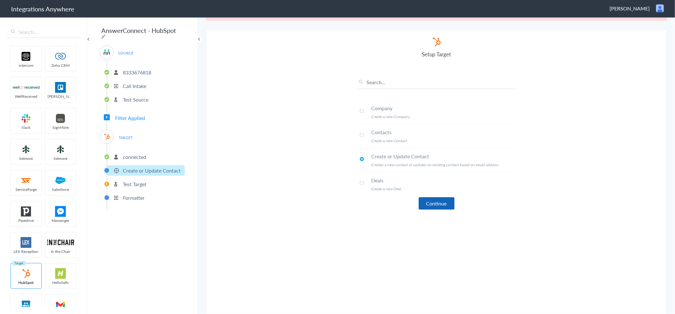
click at [432, 200] on button "Continue" at bounding box center [437, 203] width 36 height 12
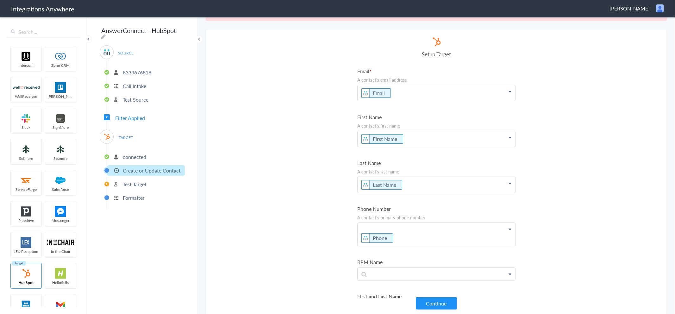
click at [432, 301] on button "Continue" at bounding box center [436, 303] width 41 height 12
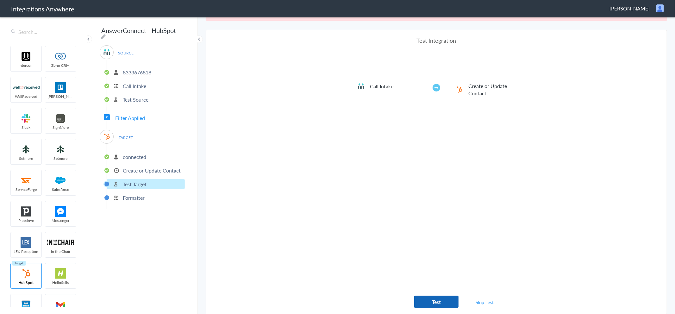
click at [441, 298] on button "Test" at bounding box center [436, 302] width 44 height 12
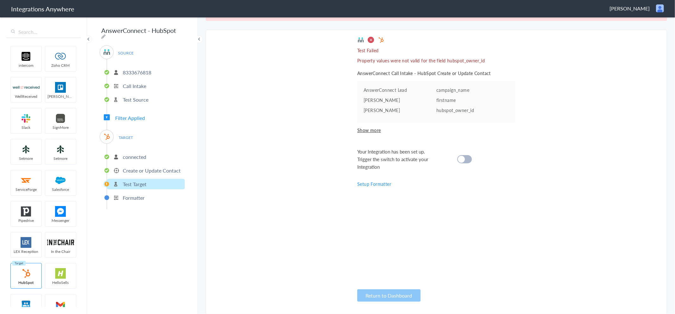
click at [129, 167] on p "Create or Update Contact" at bounding box center [152, 170] width 58 height 7
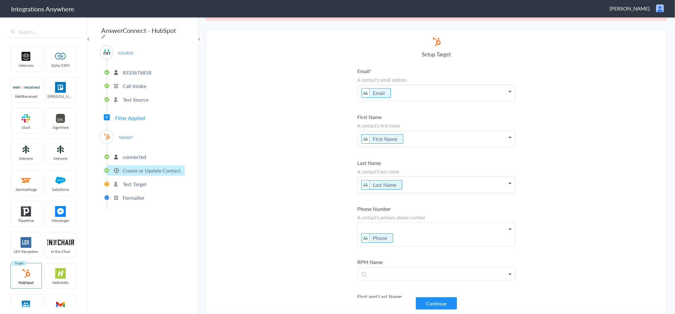
click at [125, 153] on p "connected" at bounding box center [134, 156] width 23 height 7
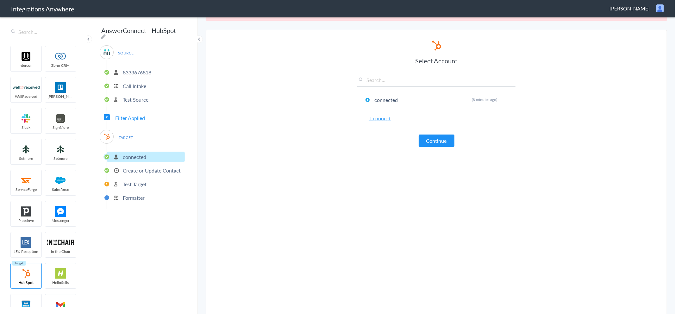
click at [131, 167] on p "Create or Update Contact" at bounding box center [152, 170] width 58 height 7
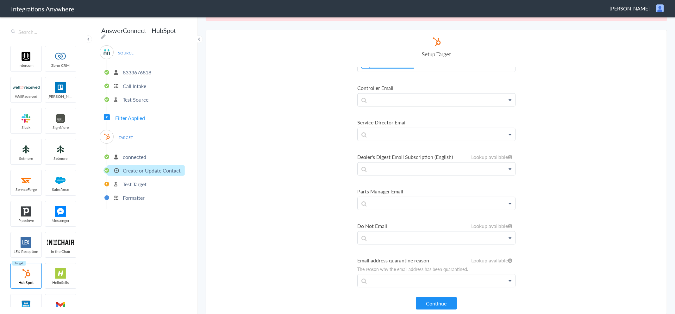
scroll to position [527, 0]
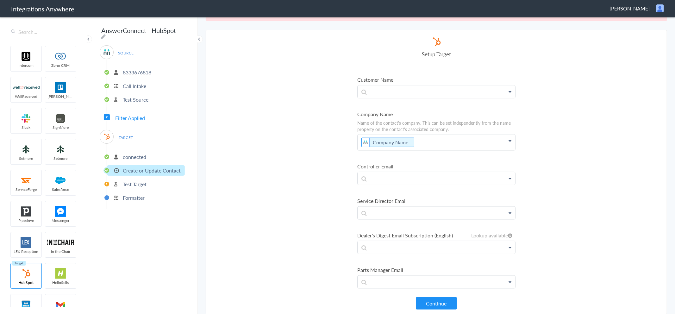
click at [296, 154] on section "Select Account 8333676818 Rename Delete (9 minutes ago) + connect Continue Setu…" at bounding box center [436, 172] width 461 height 285
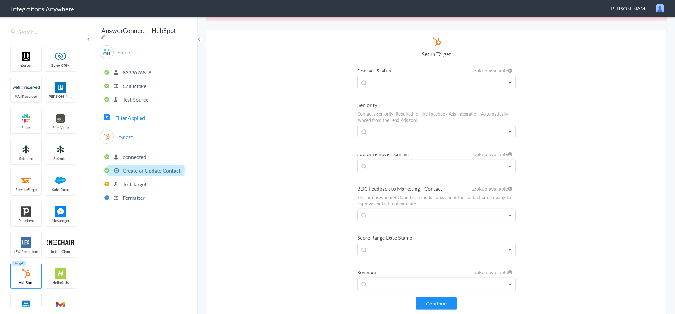
scroll to position [5750, 0]
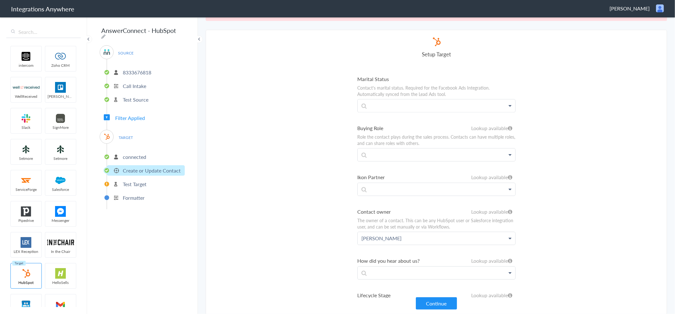
click at [434, 232] on p "Kenny Morris" at bounding box center [437, 238] width 158 height 13
click at [602, 192] on section "Select Account 8333676818 Rename Delete (9 minutes ago) + connect Continue Setu…" at bounding box center [436, 172] width 461 height 285
click at [509, 236] on icon at bounding box center [510, 238] width 3 height 5
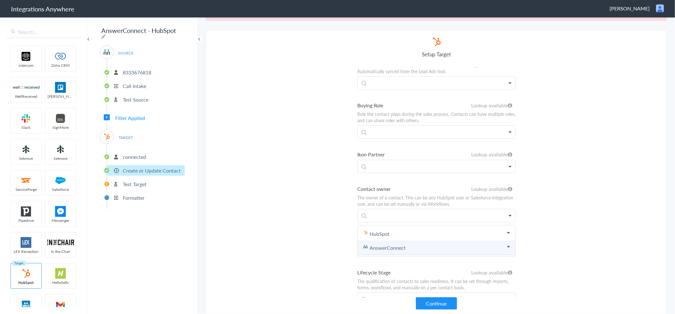
scroll to position [5785, 0]
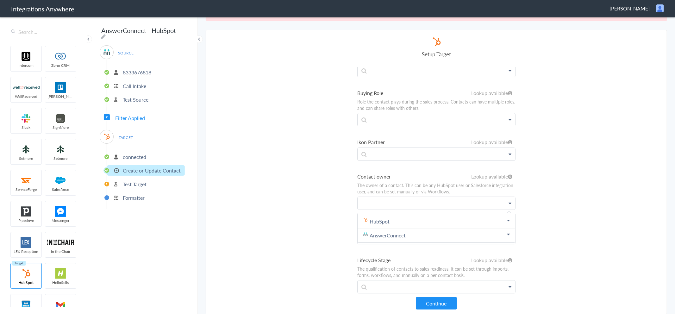
click at [480, 197] on p at bounding box center [437, 203] width 158 height 13
click at [556, 170] on section "Select Account 8333676818 Rename Delete (9 minutes ago) + connect Continue Setu…" at bounding box center [436, 172] width 461 height 285
